Goal: Task Accomplishment & Management: Manage account settings

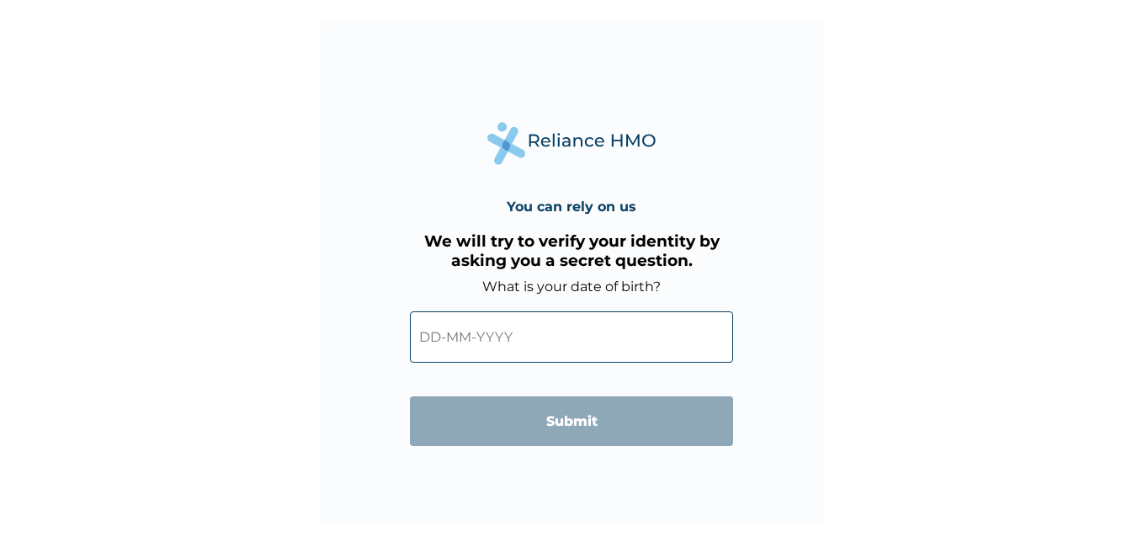
click at [432, 334] on input "text" at bounding box center [571, 336] width 323 height 51
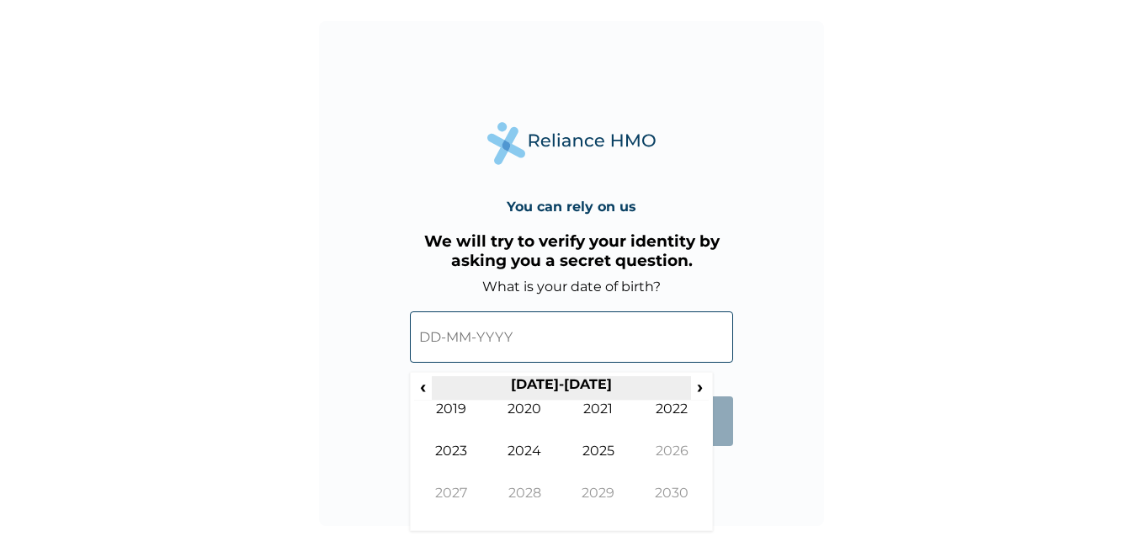
click at [434, 389] on th "2020-2029" at bounding box center [561, 388] width 258 height 24
click at [422, 391] on span "‹" at bounding box center [423, 386] width 18 height 21
click at [422, 390] on span "‹" at bounding box center [423, 386] width 18 height 21
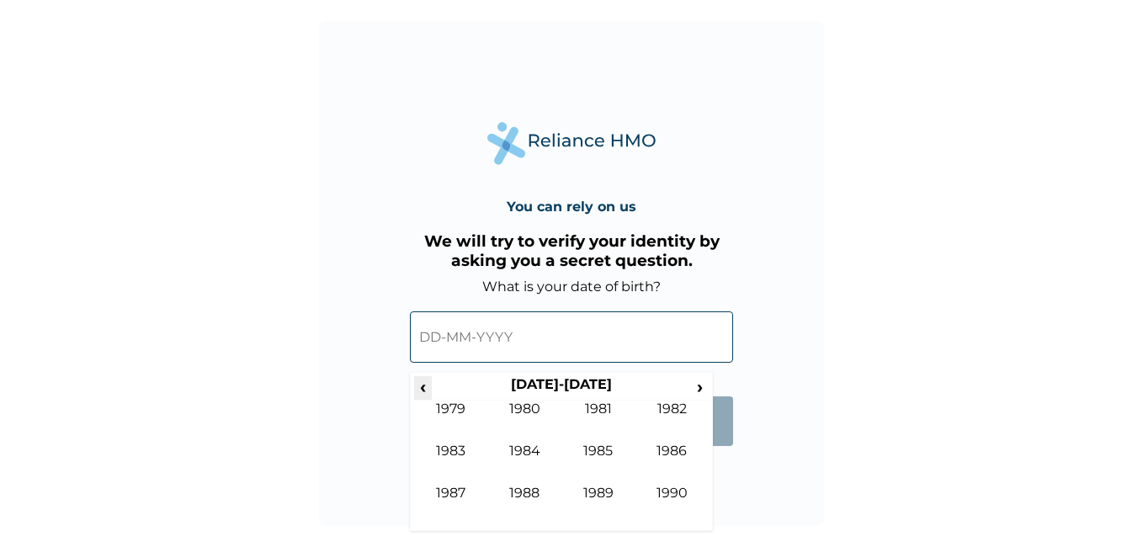
click at [422, 390] on span "‹" at bounding box center [423, 386] width 18 height 21
click at [601, 446] on td "1975" at bounding box center [598, 464] width 74 height 42
click at [434, 337] on input "text" at bounding box center [571, 336] width 323 height 51
click at [443, 490] on td "Sep" at bounding box center [451, 506] width 74 height 42
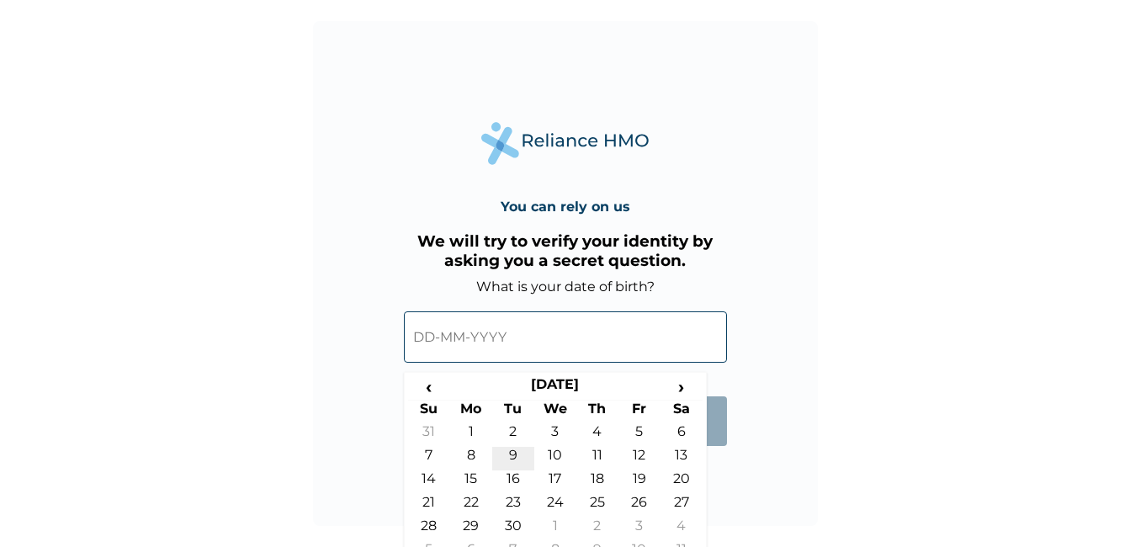
click at [511, 451] on td "9" at bounding box center [513, 459] width 42 height 24
type input "09-09-1975"
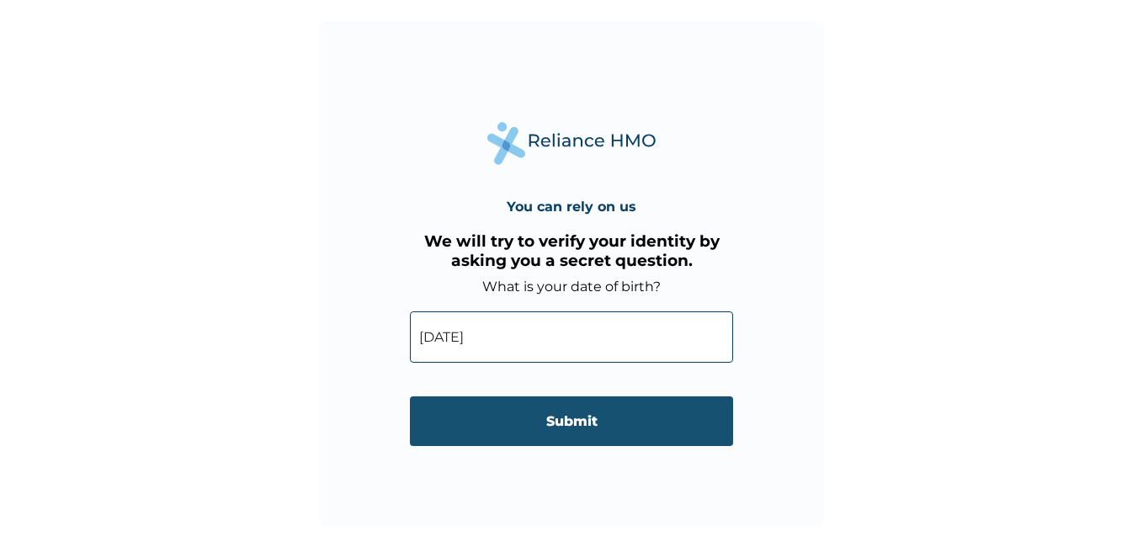
click at [575, 422] on input "Submit" at bounding box center [571, 421] width 323 height 50
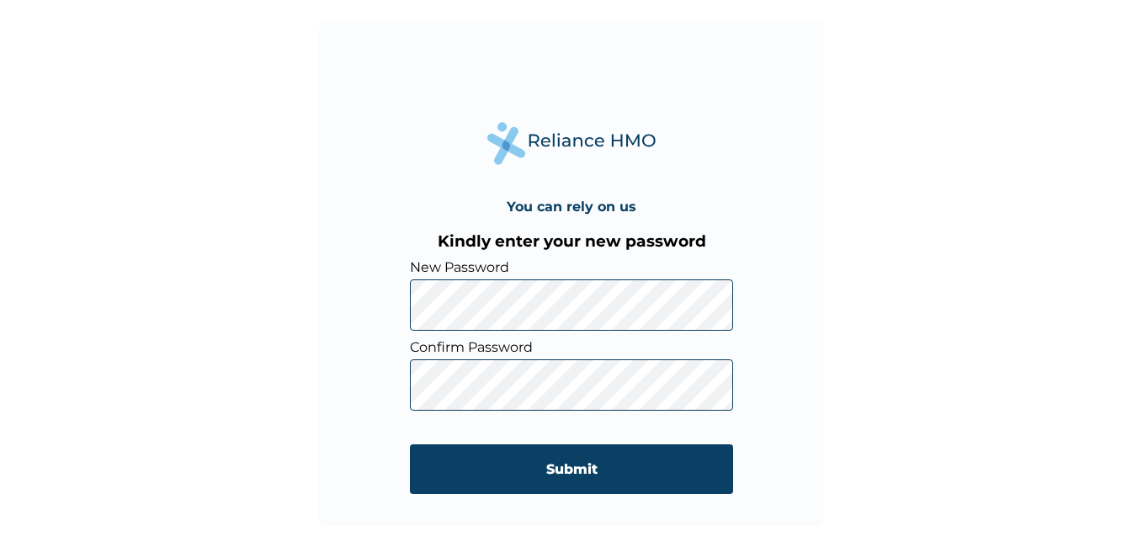
click at [562, 468] on input "Submit" at bounding box center [571, 469] width 323 height 50
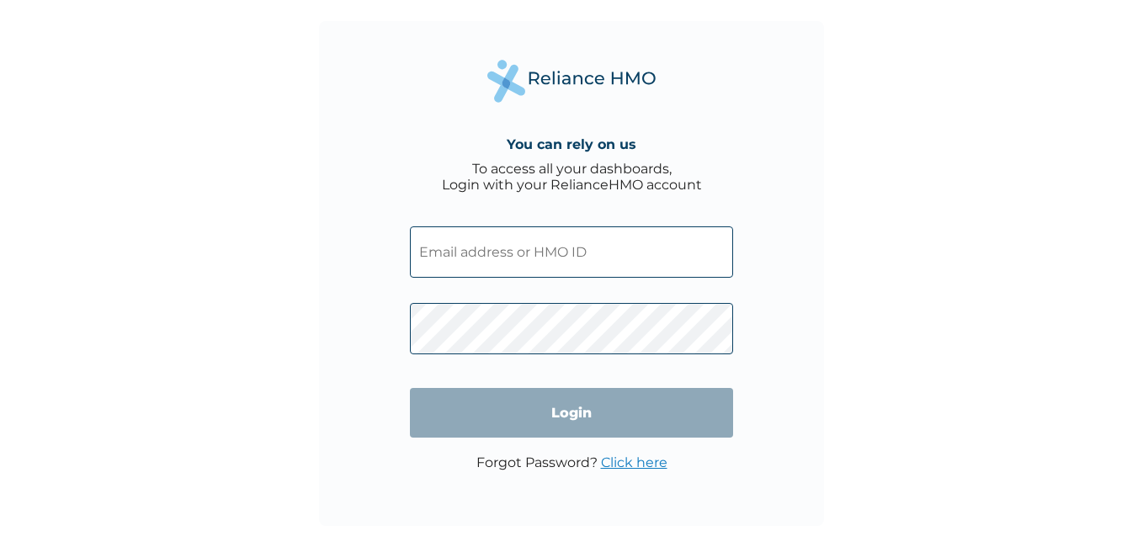
click at [472, 254] on input "text" at bounding box center [571, 251] width 323 height 51
type input "salvationanna@yahoo.com"
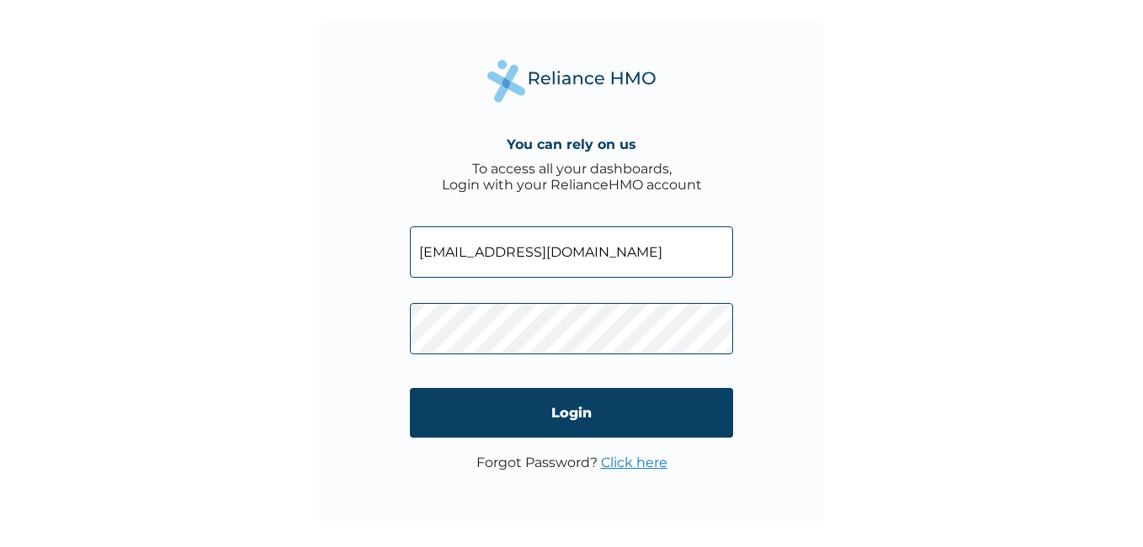
click at [576, 409] on input "Login" at bounding box center [571, 413] width 323 height 50
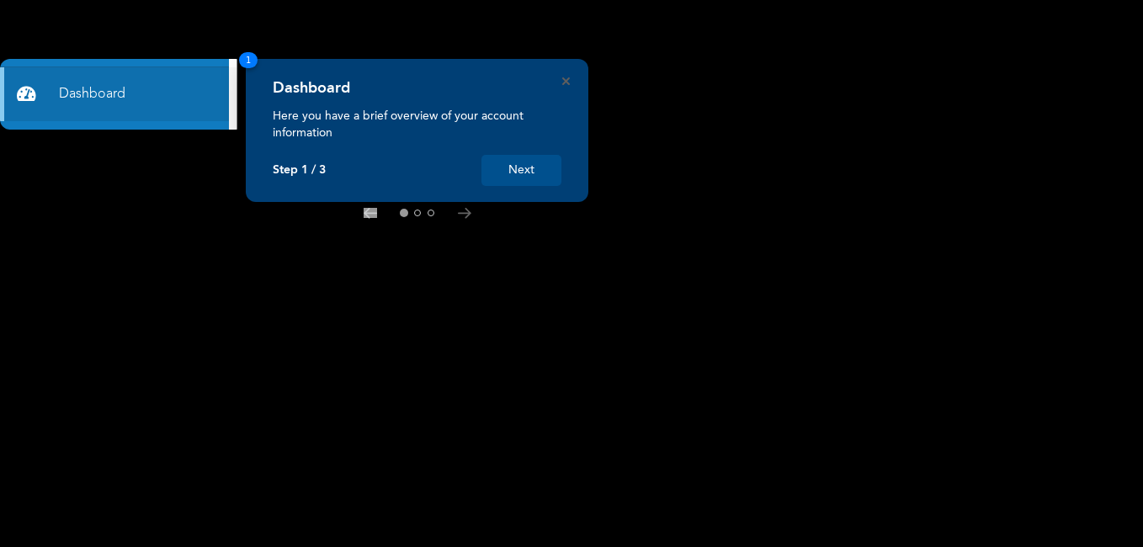
click at [517, 167] on button "Next" at bounding box center [521, 170] width 80 height 31
